Goal: Use online tool/utility: Utilize a website feature to perform a specific function

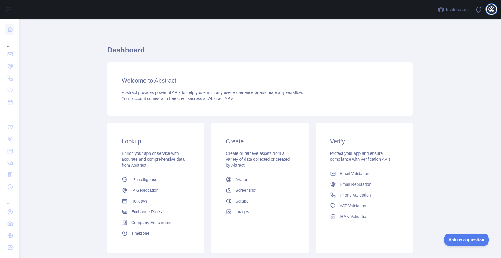
click at [495, 9] on button "Open user menu" at bounding box center [492, 9] width 10 height 10
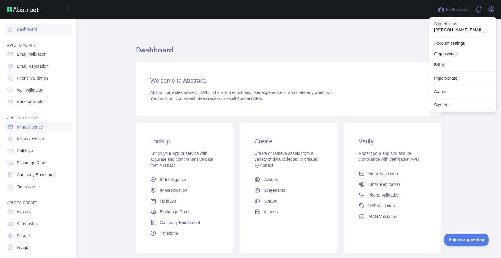
click at [39, 128] on span "IP Intelligence" at bounding box center [30, 127] width 26 height 6
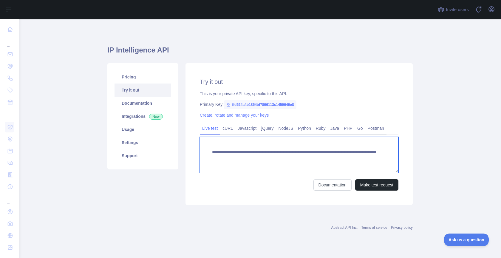
drag, startPoint x: 331, startPoint y: 159, endPoint x: 368, endPoint y: 159, distance: 37.0
click at [368, 159] on textarea "**********" at bounding box center [299, 155] width 199 height 36
paste textarea
type textarea "**********"
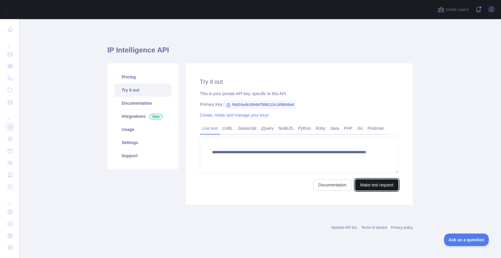
click at [372, 185] on button "Make test request" at bounding box center [376, 184] width 43 height 11
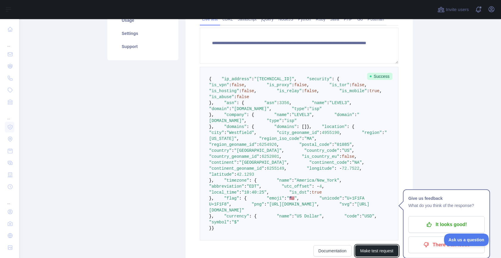
scroll to position [124, 0]
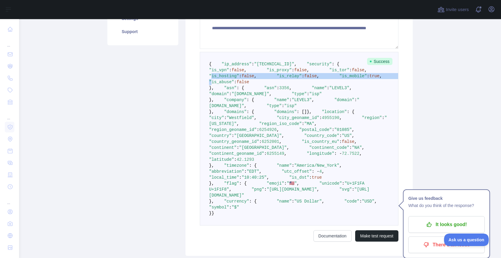
drag, startPoint x: 231, startPoint y: 119, endPoint x: 230, endPoint y: 99, distance: 20.0
click at [230, 99] on code "{ "ip_address" : "[TECHNICAL_ID]" , "security" : { "is_vpn" : false , "is_proxy…" at bounding box center [305, 139] width 193 height 154
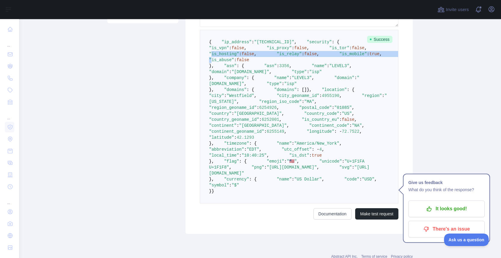
scroll to position [148, 0]
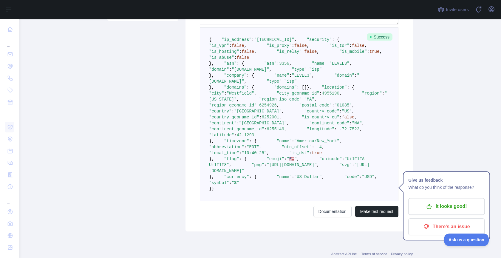
click at [329, 48] on span ""is_tor"" at bounding box center [339, 45] width 20 height 5
drag, startPoint x: 241, startPoint y: 70, endPoint x: 244, endPoint y: 76, distance: 6.5
click at [329, 48] on span ""is_tor"" at bounding box center [339, 45] width 20 height 5
click at [239, 54] on span ""is_hosting"" at bounding box center [224, 51] width 30 height 5
drag, startPoint x: 244, startPoint y: 76, endPoint x: 245, endPoint y: 81, distance: 4.6
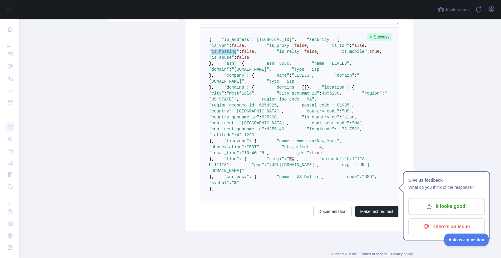
click at [239, 54] on span ""is_hosting"" at bounding box center [224, 51] width 30 height 5
click at [277, 54] on span ""is_relay"" at bounding box center [289, 51] width 25 height 5
drag, startPoint x: 245, startPoint y: 81, endPoint x: 251, endPoint y: 82, distance: 6.1
click at [277, 54] on span ""is_relay"" at bounding box center [289, 51] width 25 height 5
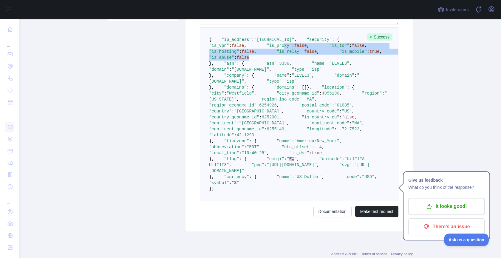
drag, startPoint x: 287, startPoint y: 92, endPoint x: 246, endPoint y: 61, distance: 51.9
click at [246, 61] on pre "{ "ip_address" : "[TECHNICAL_ID]" , "security" : { "is_vpn" : false , "is_proxy…" at bounding box center [299, 114] width 199 height 174
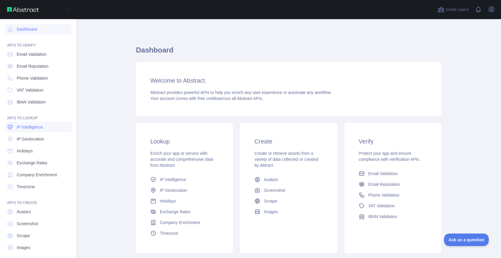
click at [41, 128] on span "IP Intelligence" at bounding box center [30, 127] width 26 height 6
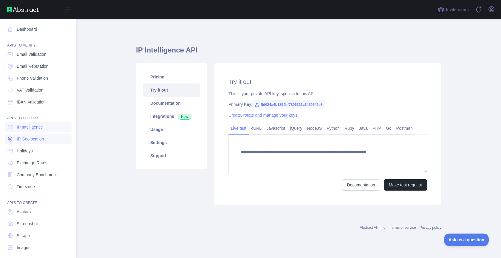
click at [35, 135] on link "IP Geolocation" at bounding box center [38, 139] width 67 height 11
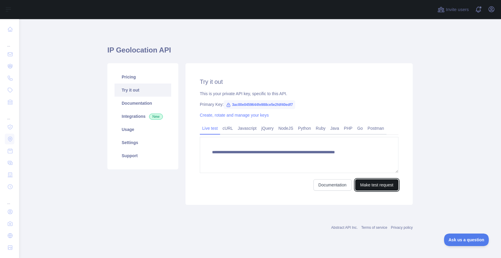
click at [371, 186] on button "Make test request" at bounding box center [376, 184] width 43 height 11
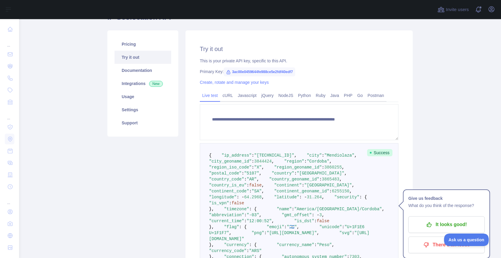
scroll to position [33, 0]
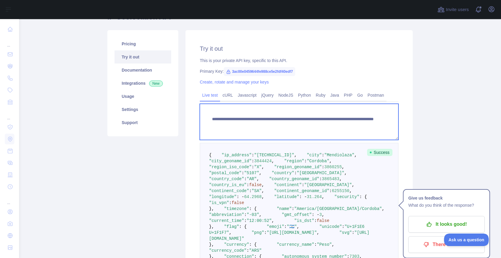
drag, startPoint x: 331, startPoint y: 124, endPoint x: 364, endPoint y: 123, distance: 33.1
click at [364, 123] on textarea "**********" at bounding box center [299, 122] width 199 height 36
paste textarea "**"
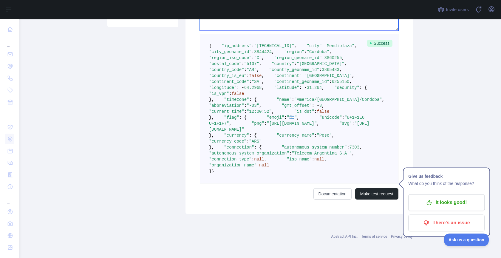
scroll to position [290, 0]
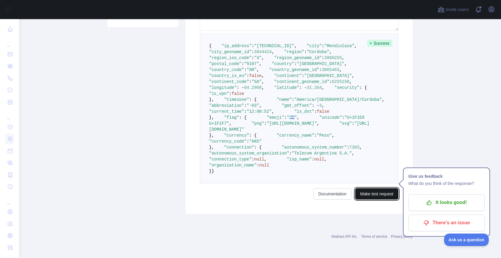
click at [372, 197] on button "Make test request" at bounding box center [376, 193] width 43 height 11
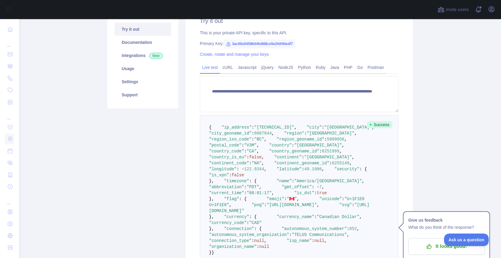
scroll to position [20, 0]
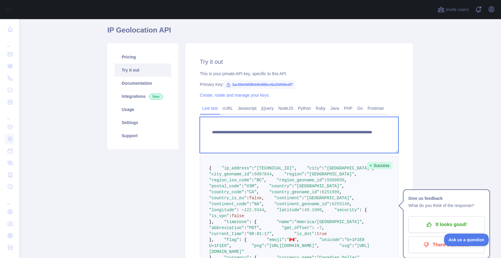
click at [364, 137] on textarea "**********" at bounding box center [299, 135] width 199 height 36
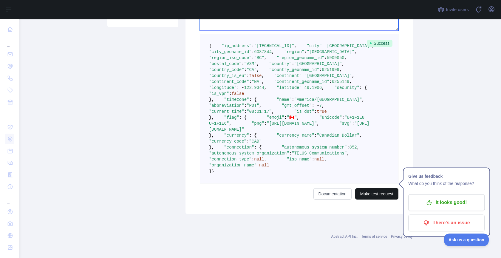
type textarea "**********"
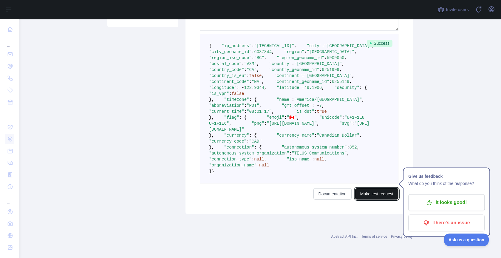
click at [380, 192] on button "Make test request" at bounding box center [376, 193] width 43 height 11
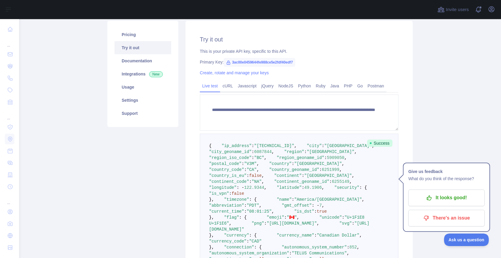
scroll to position [0, 0]
